Goal: Information Seeking & Learning: Find contact information

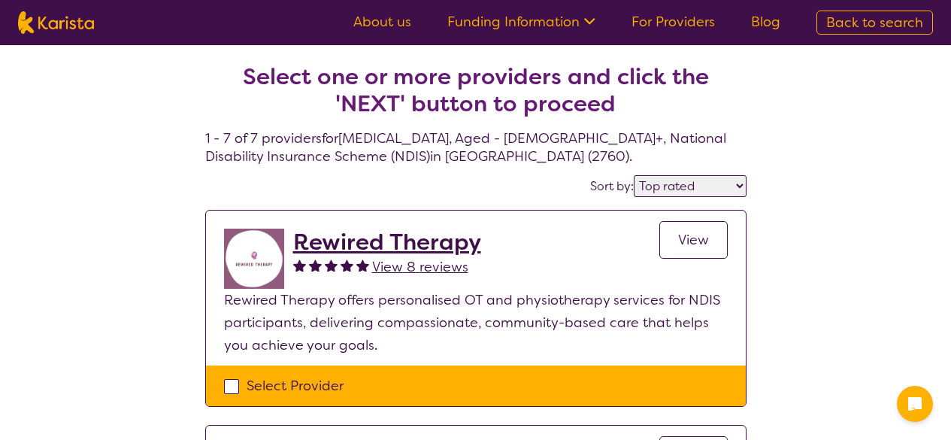
select select "by_score"
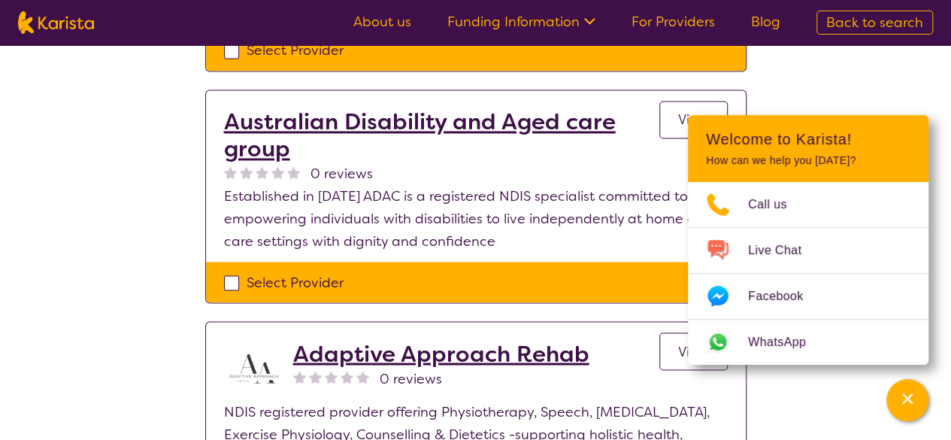
scroll to position [1202, 0]
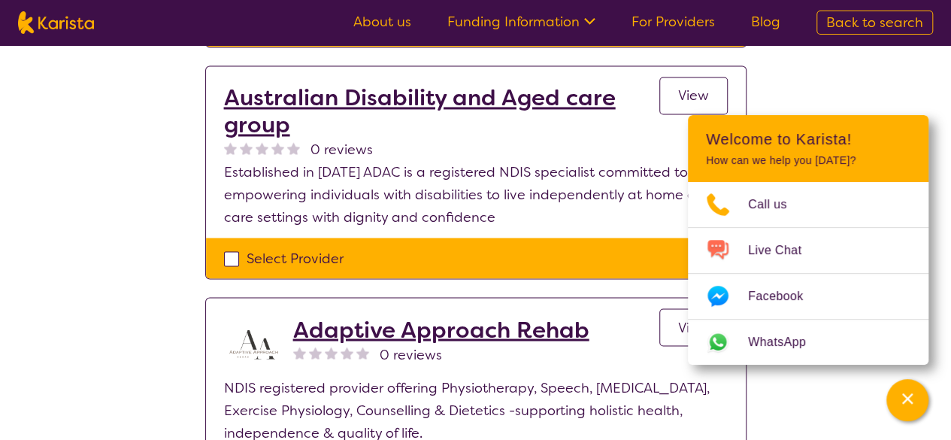
click at [697, 86] on span "View" at bounding box center [693, 95] width 31 height 18
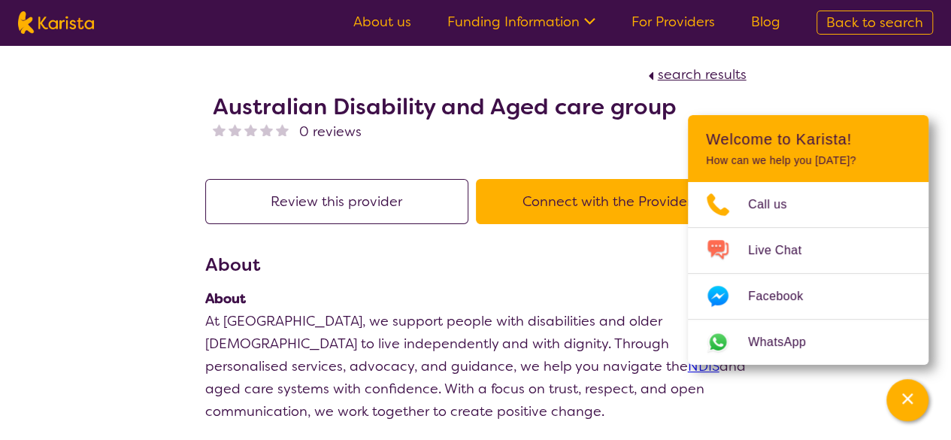
scroll to position [1202, 0]
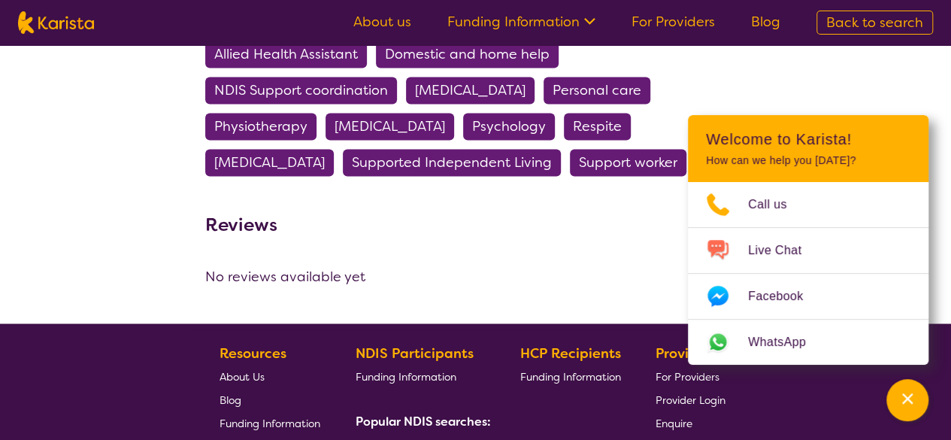
select select "by_score"
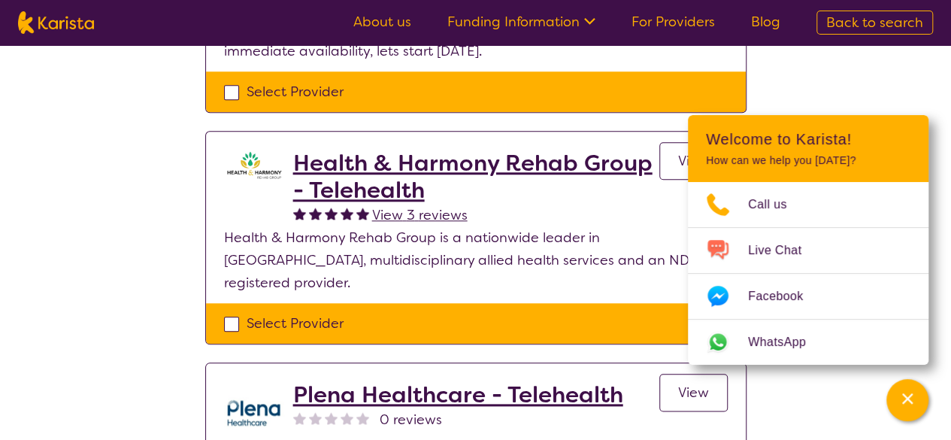
scroll to position [676, 0]
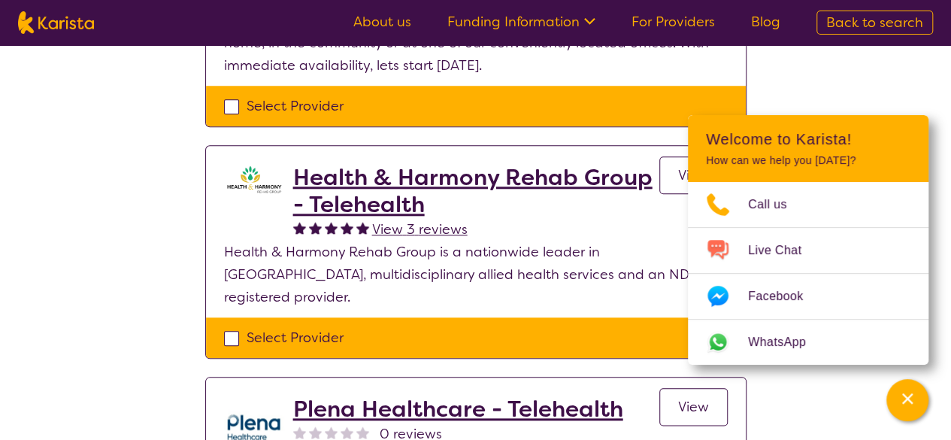
click at [355, 171] on h2 "Health & Harmony Rehab Group - Telehealth" at bounding box center [476, 191] width 366 height 54
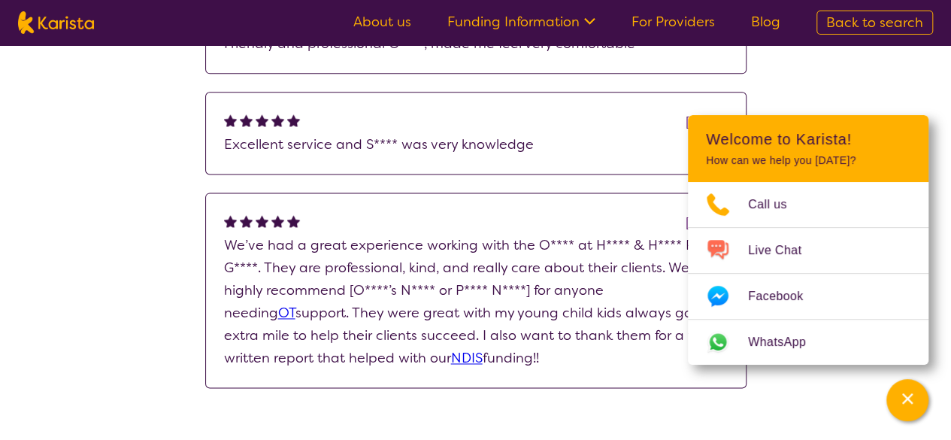
scroll to position [977, 0]
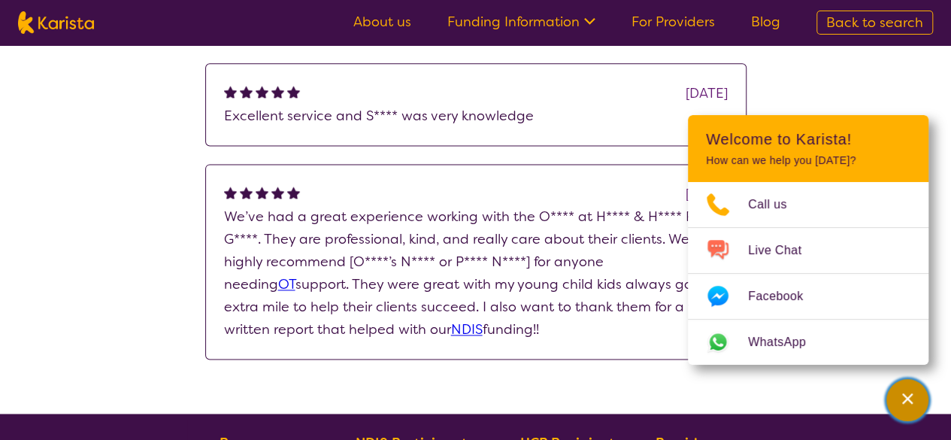
click at [912, 404] on icon "Channel Menu" at bounding box center [907, 398] width 15 height 15
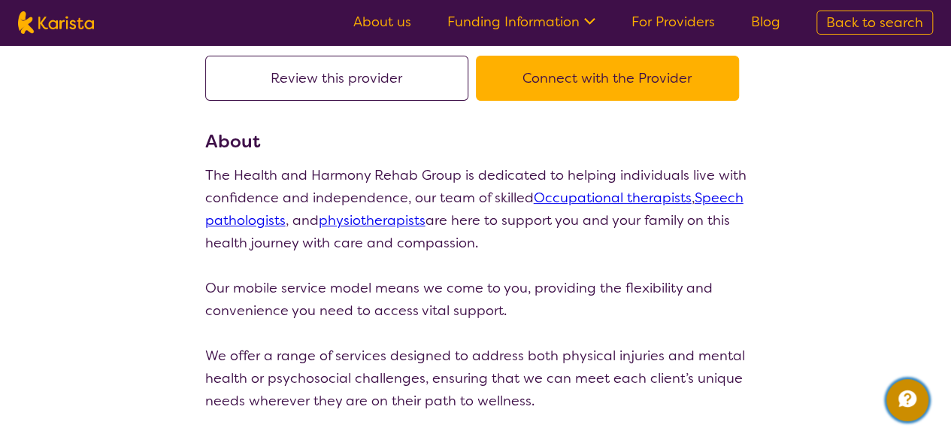
scroll to position [0, 0]
